Goal: Find specific page/section: Find specific page/section

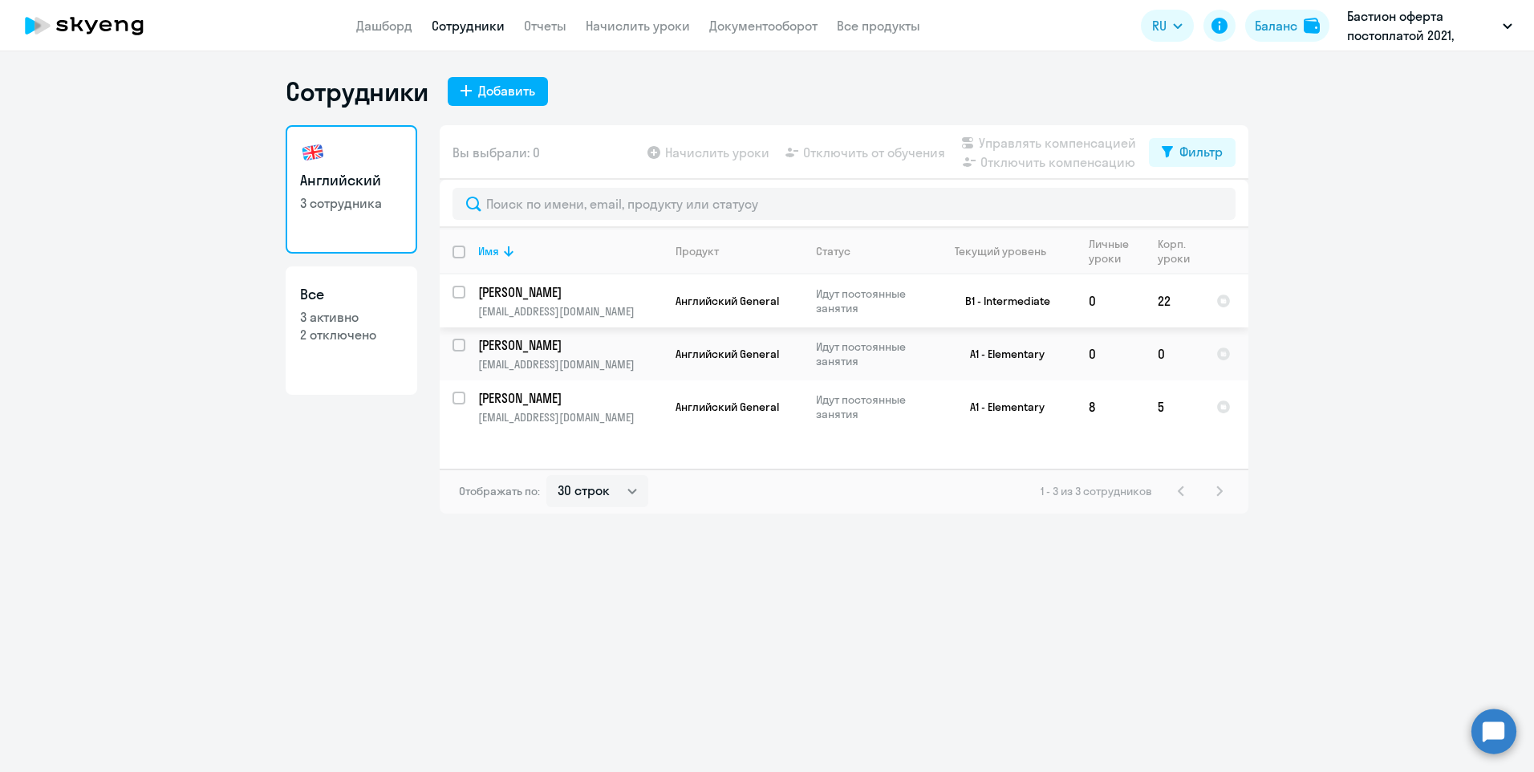
select select "30"
click at [352, 358] on link "Все 3 активно 2 отключено" at bounding box center [352, 330] width 132 height 128
select select "30"
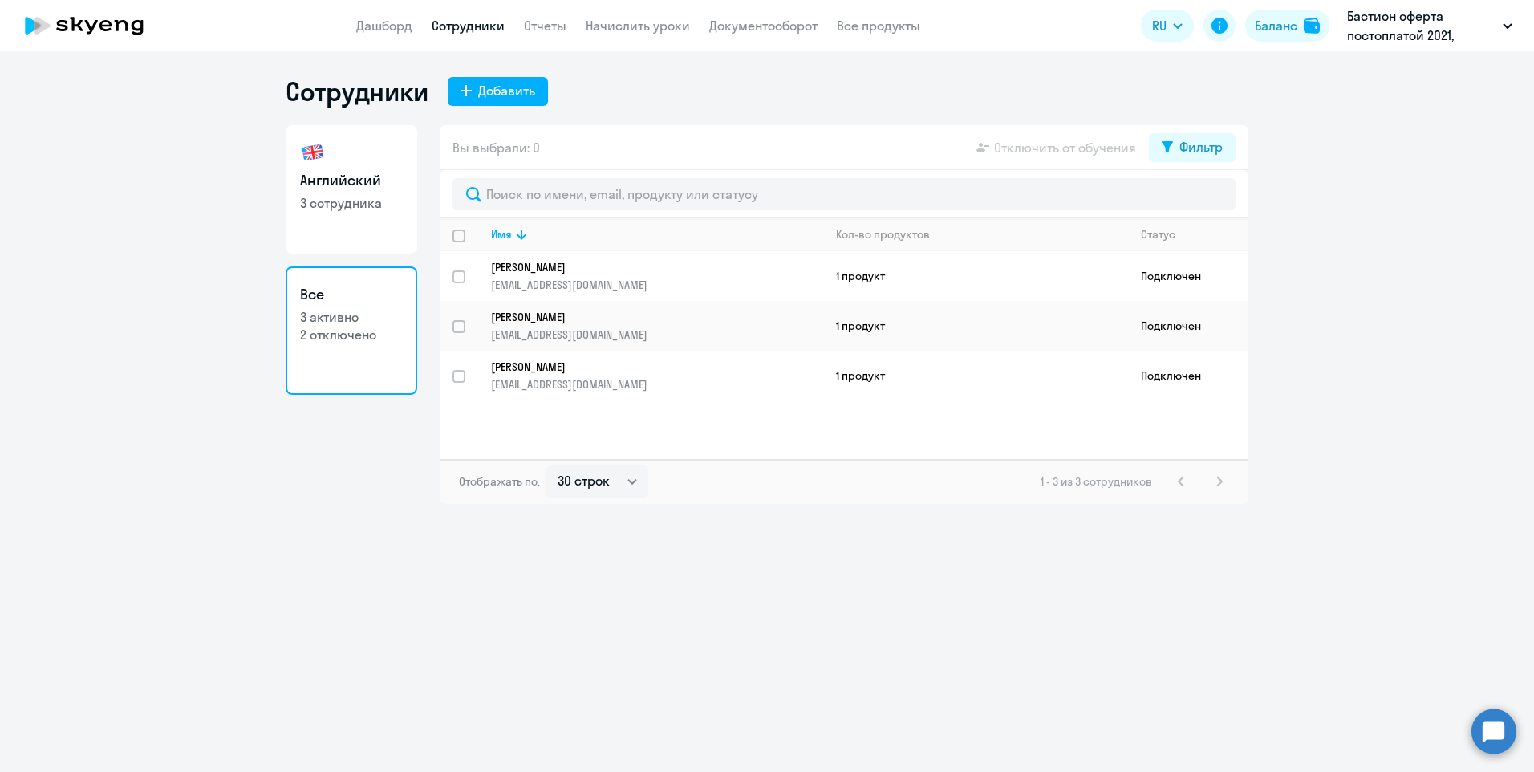
click at [322, 240] on link "Английский 3 сотрудника" at bounding box center [352, 189] width 132 height 128
select select "30"
